Goal: Task Accomplishment & Management: Manage account settings

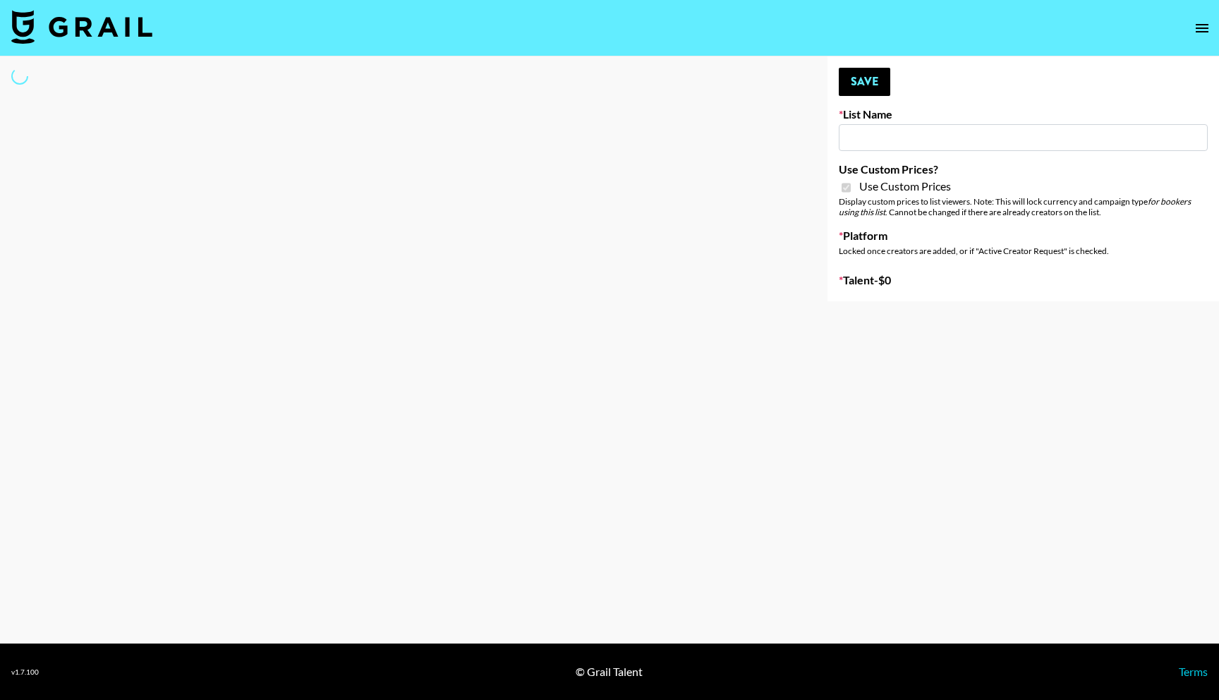
type input "Fellowers x rail | NYFW | FaceApp Collaboration | IG | s"
checkbox input "true"
select select "Brand"
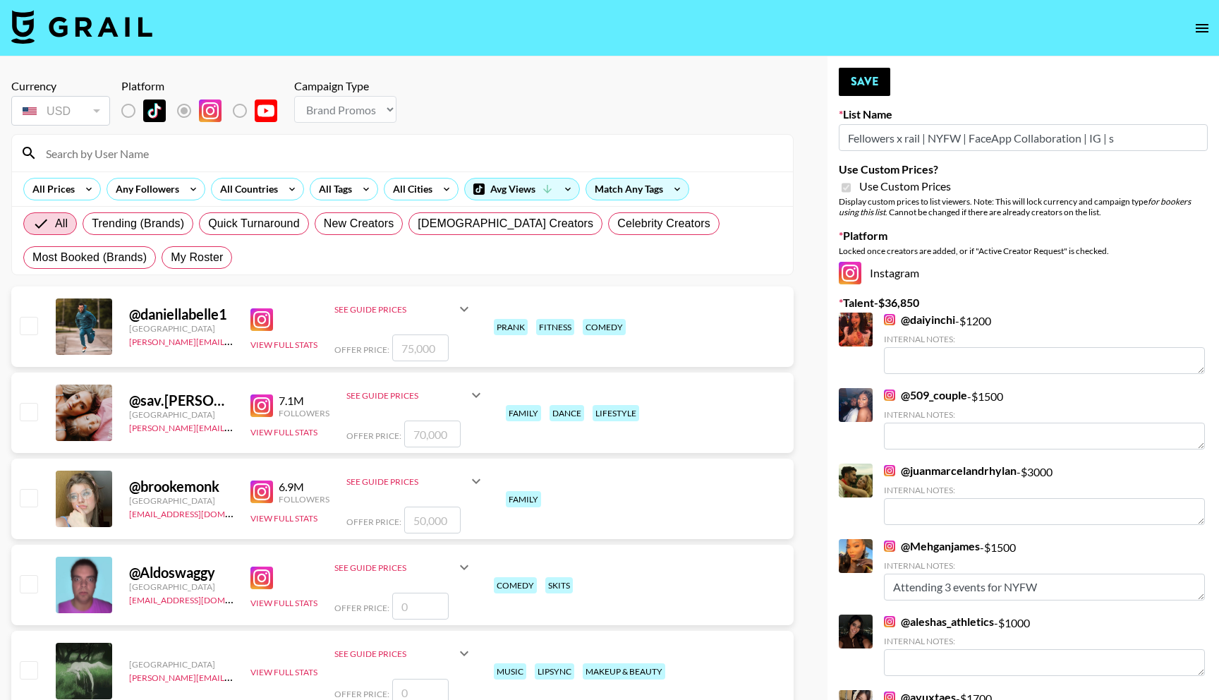
click at [139, 147] on input at bounding box center [410, 153] width 747 height 23
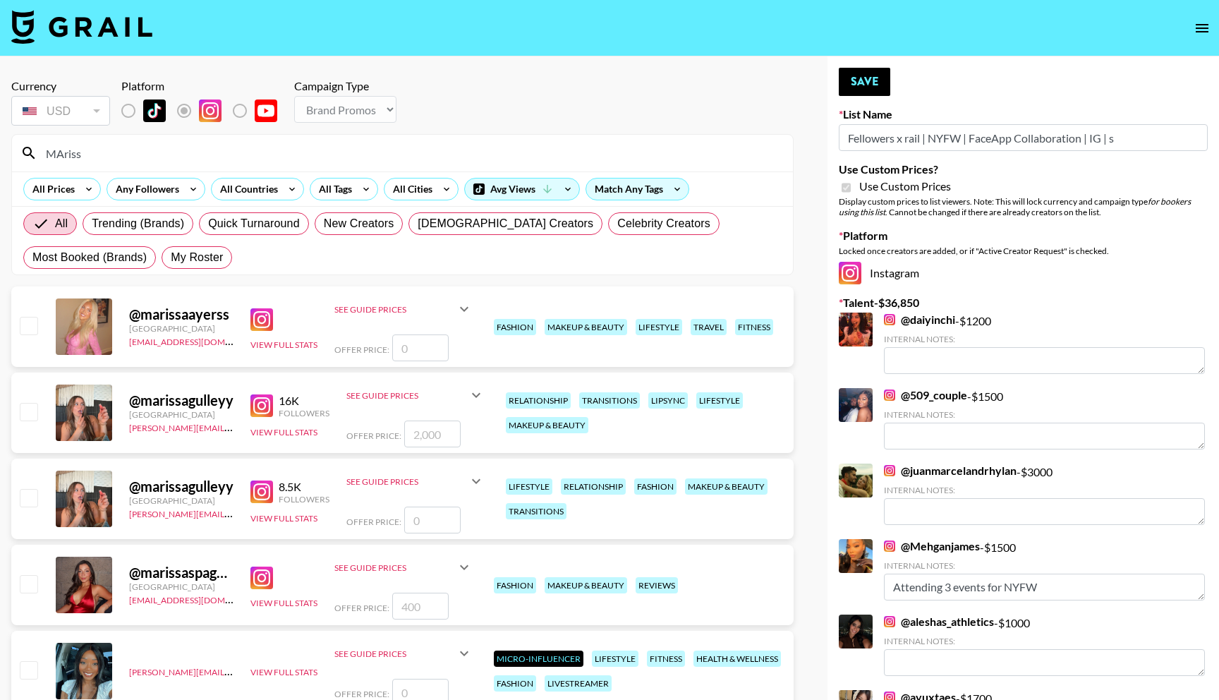
type input "MAriss"
click at [29, 584] on input "checkbox" at bounding box center [28, 583] width 17 height 17
checkbox input "true"
click at [429, 612] on input "400" at bounding box center [420, 606] width 56 height 27
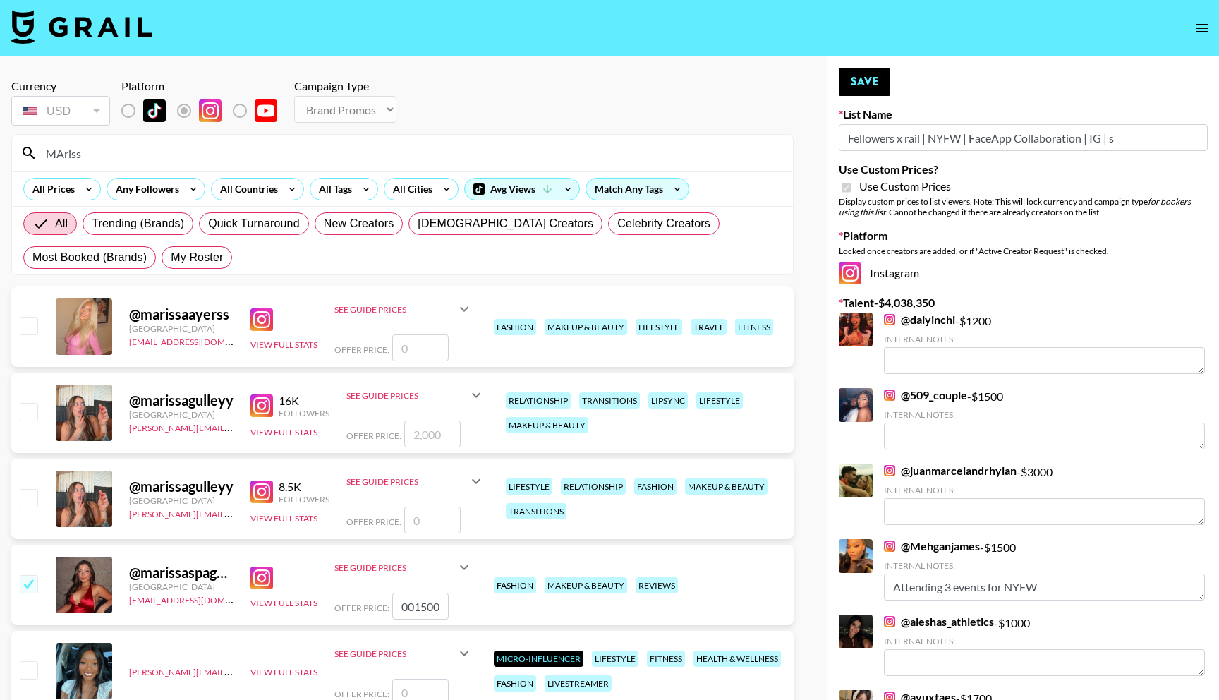
type input "400150"
checkbox input "false"
checkbox input "true"
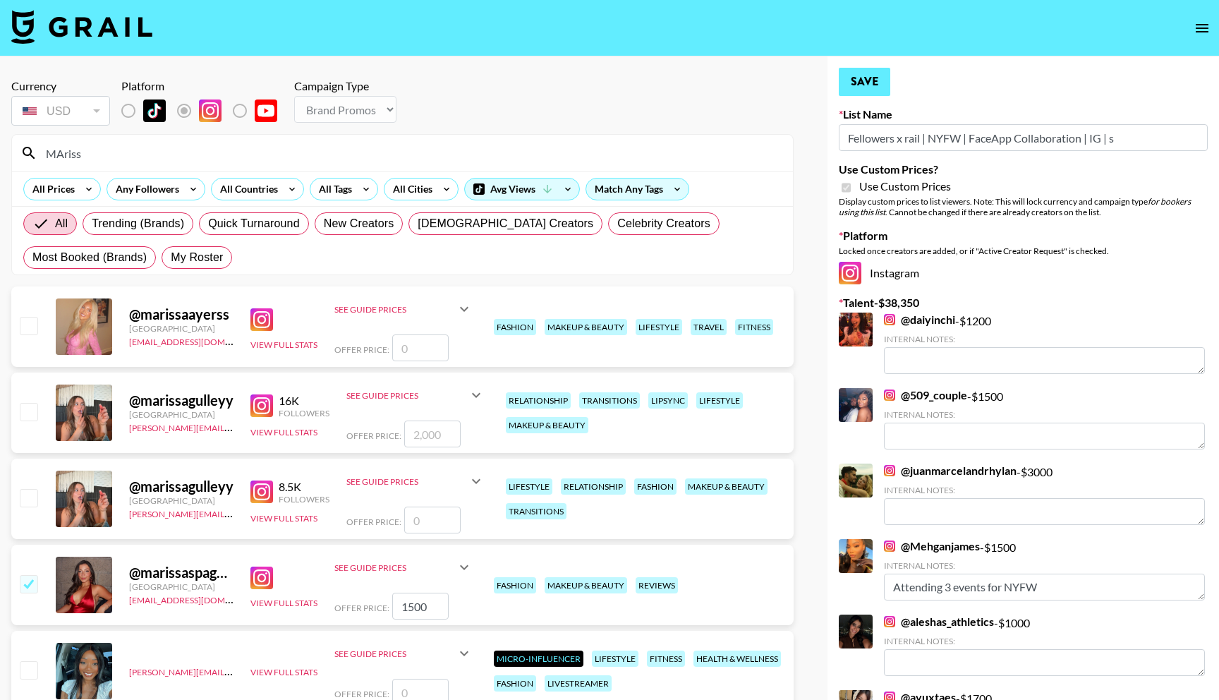
type input "1500"
click at [876, 80] on button "Save" at bounding box center [864, 82] width 51 height 28
